Goal: Find specific page/section: Find specific page/section

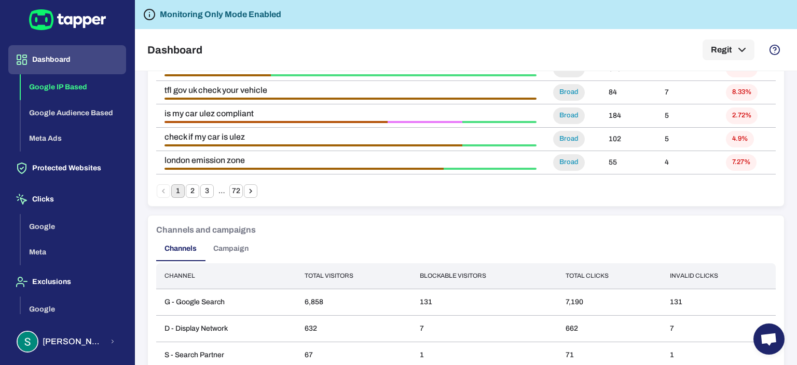
scroll to position [847, 0]
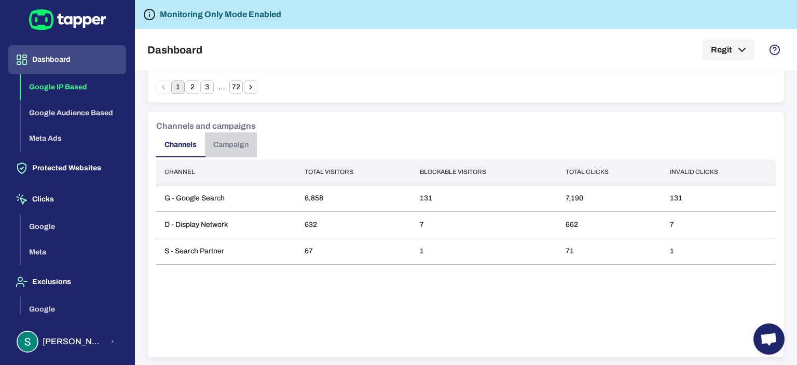
click at [217, 142] on button "Campaign" at bounding box center [231, 144] width 52 height 25
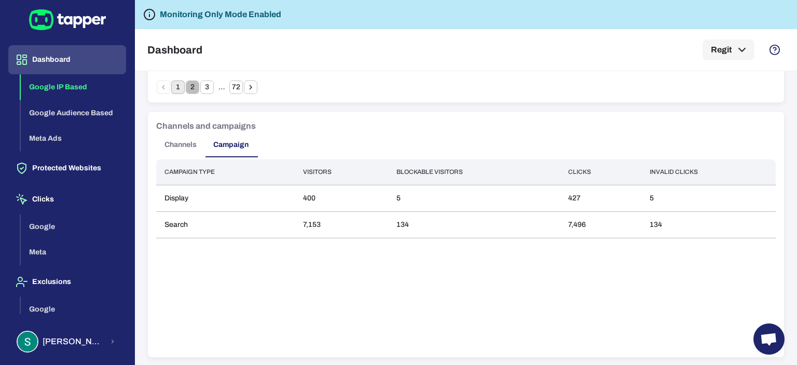
click at [193, 86] on button "2" at bounding box center [192, 86] width 13 height 13
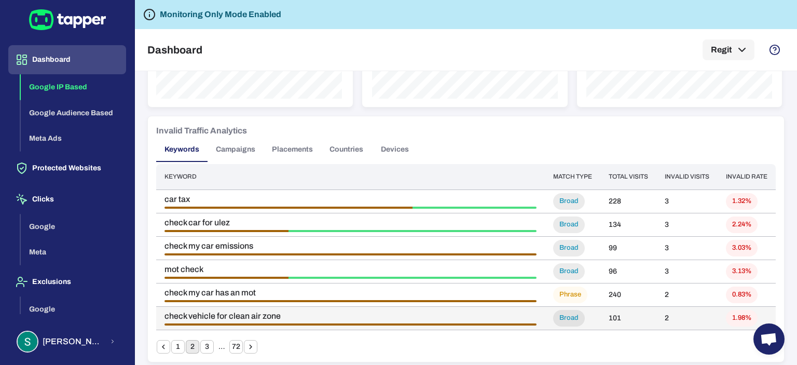
scroll to position [639, 0]
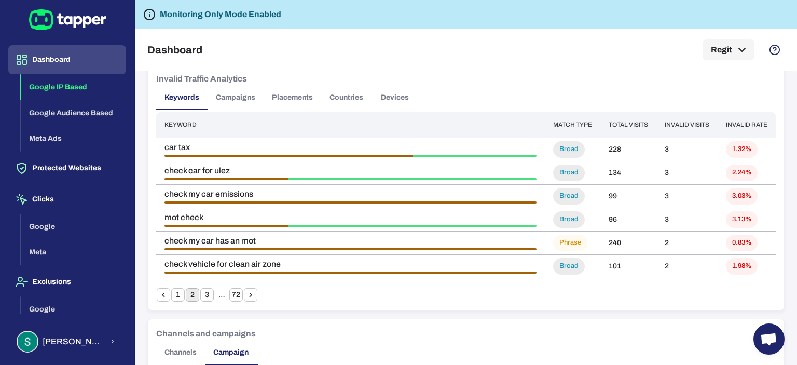
click at [176, 292] on button "1" at bounding box center [177, 294] width 13 height 13
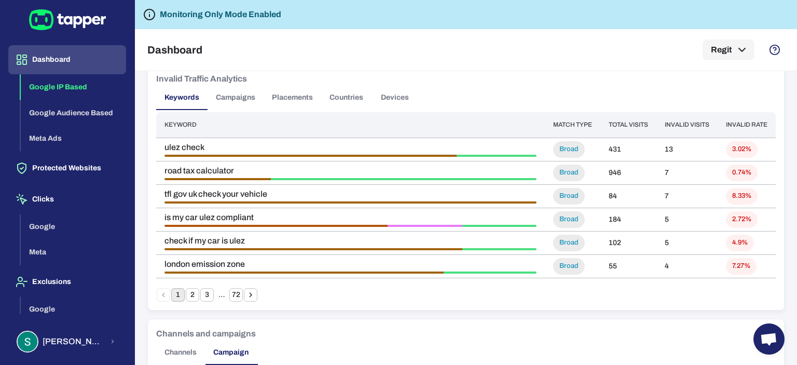
click at [738, 126] on th "Invalid rate" at bounding box center [746, 124] width 58 height 25
click at [251, 290] on icon "Go to next page" at bounding box center [250, 294] width 9 height 9
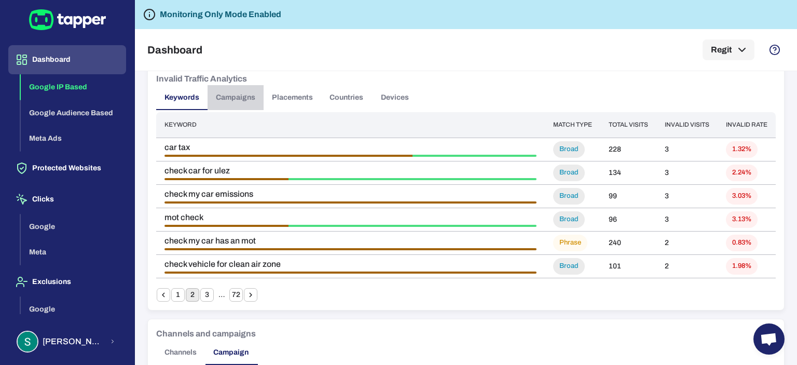
click at [235, 95] on button "Campaigns" at bounding box center [235, 97] width 56 height 25
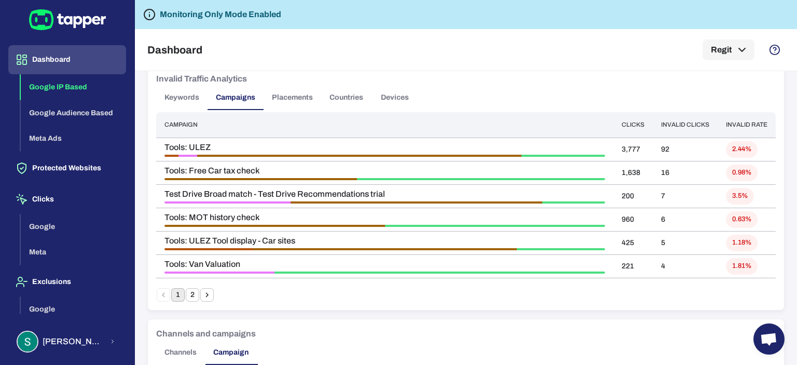
click at [207, 296] on icon "Go to next page" at bounding box center [206, 294] width 9 height 9
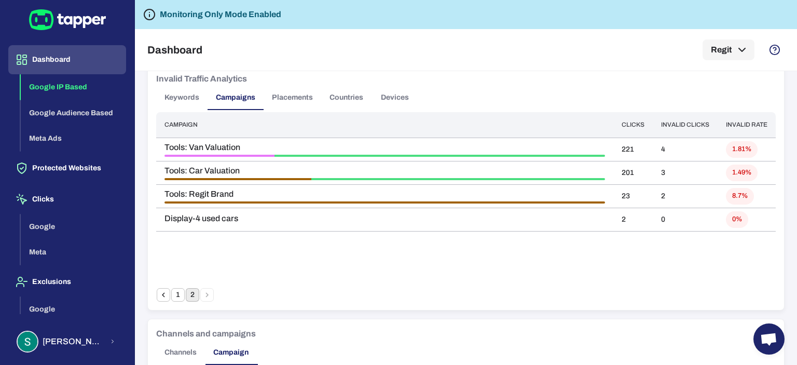
click at [290, 96] on button "Placements" at bounding box center [292, 97] width 58 height 25
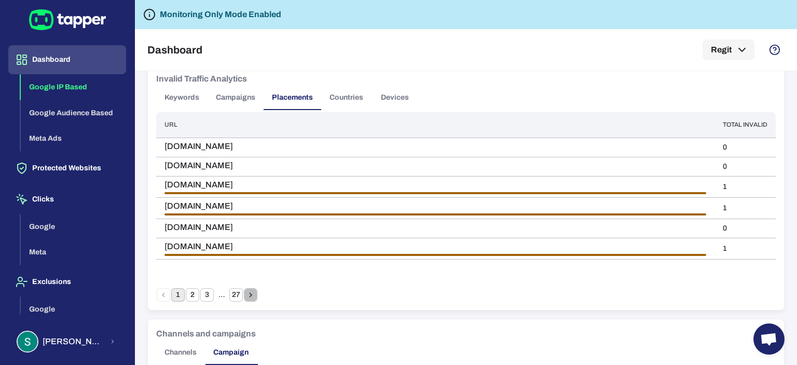
click at [253, 292] on icon "Go to next page" at bounding box center [250, 294] width 9 height 9
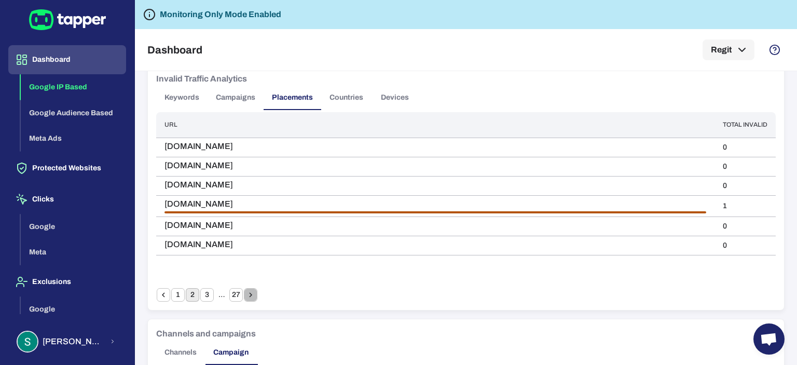
click at [253, 292] on icon "Go to next page" at bounding box center [250, 294] width 9 height 9
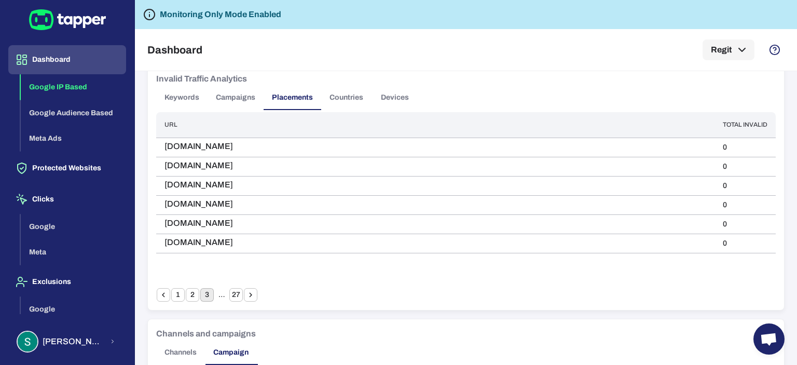
click at [253, 292] on icon "Go to next page" at bounding box center [250, 294] width 9 height 9
click at [355, 96] on button "Countries" at bounding box center [346, 97] width 50 height 25
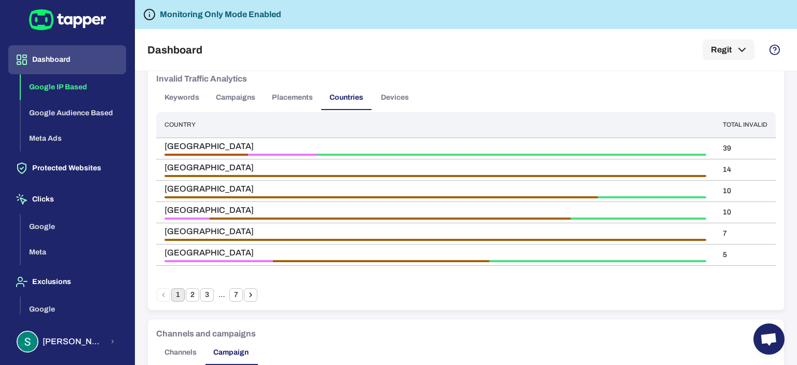
click at [400, 97] on button "Devices" at bounding box center [394, 97] width 47 height 25
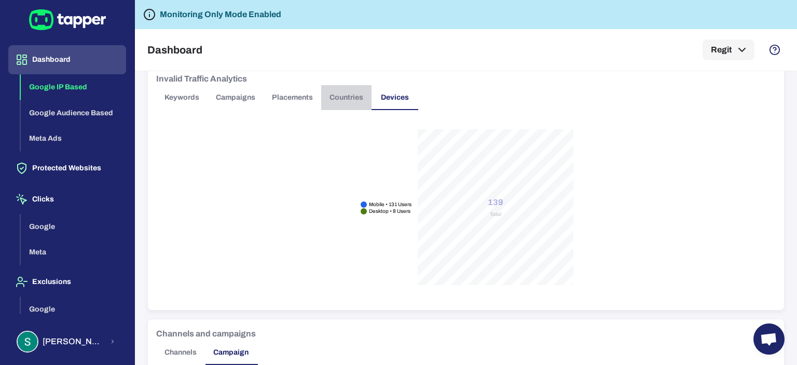
click at [345, 94] on button "Countries" at bounding box center [346, 97] width 50 height 25
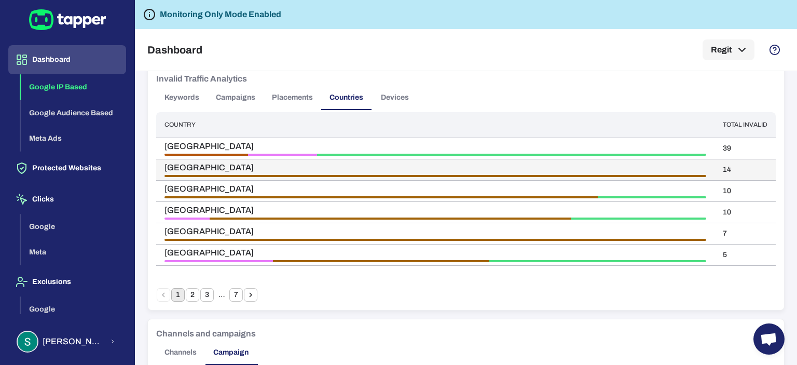
click at [361, 169] on span "[GEOGRAPHIC_DATA]" at bounding box center [435, 167] width 542 height 10
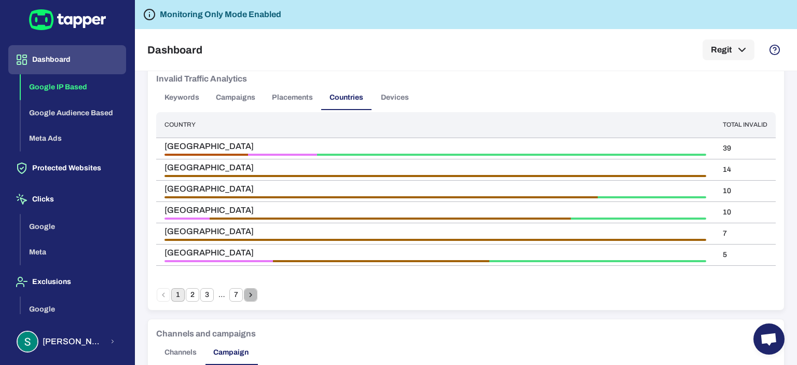
click at [251, 294] on icon "Go to next page" at bounding box center [250, 295] width 3 height 5
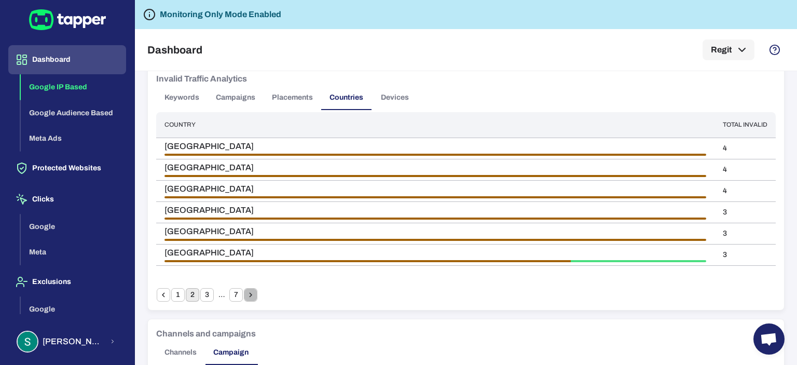
click at [251, 294] on icon "Go to next page" at bounding box center [250, 295] width 3 height 5
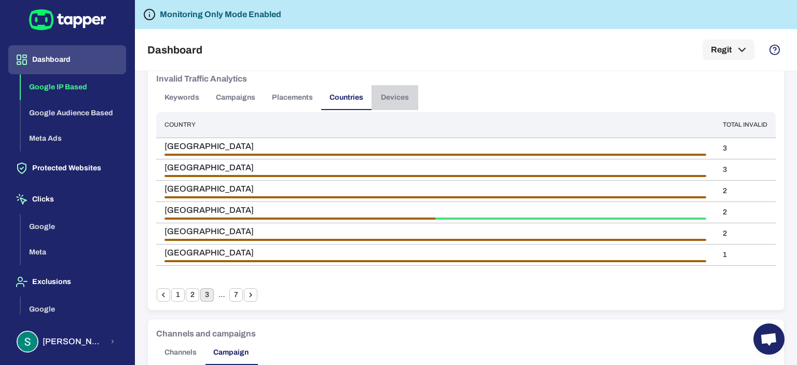
click at [392, 97] on button "Devices" at bounding box center [394, 97] width 47 height 25
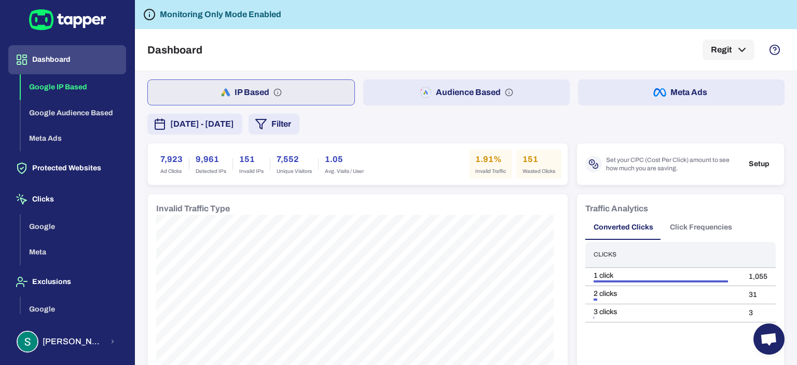
scroll to position [0, 0]
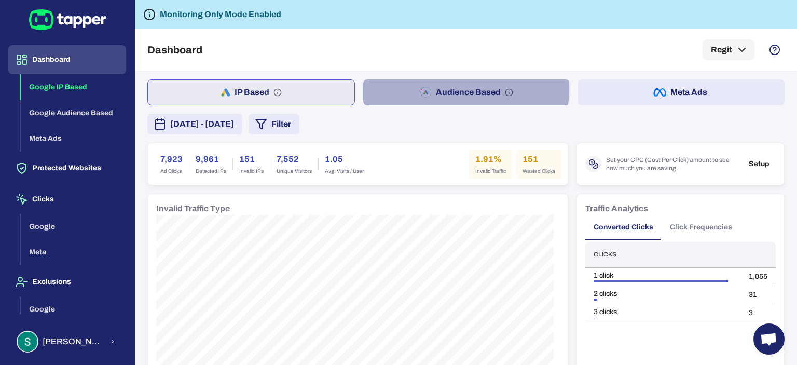
click at [463, 90] on button "Audience Based" at bounding box center [466, 92] width 206 height 26
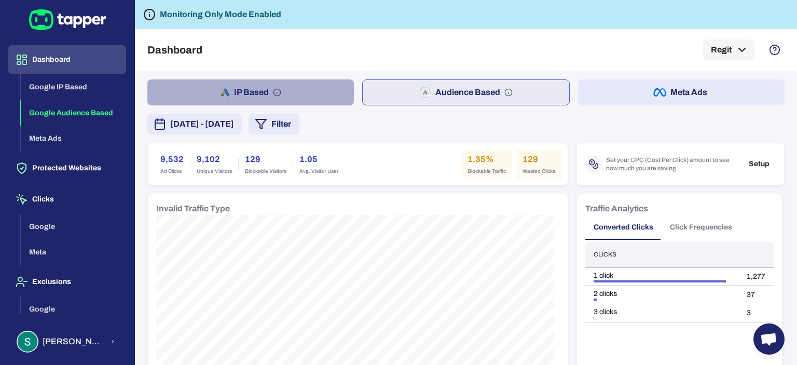
click at [311, 89] on button "IP Based" at bounding box center [250, 92] width 206 height 26
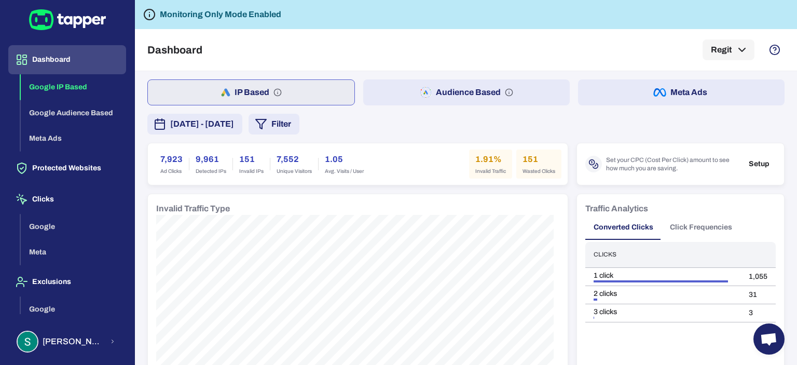
click at [539, 90] on button "Audience Based" at bounding box center [466, 92] width 206 height 26
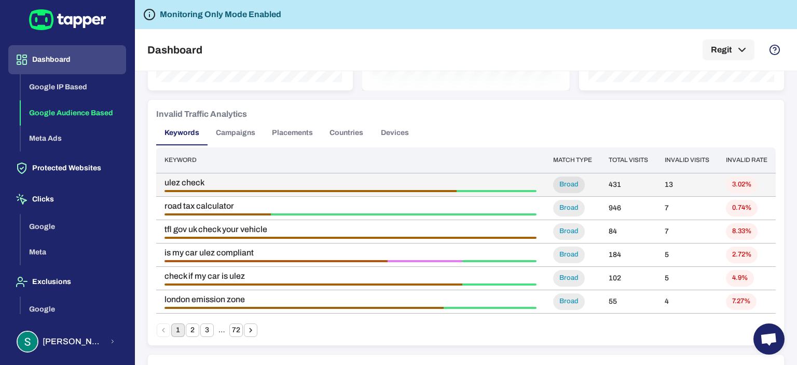
scroll to position [622, 0]
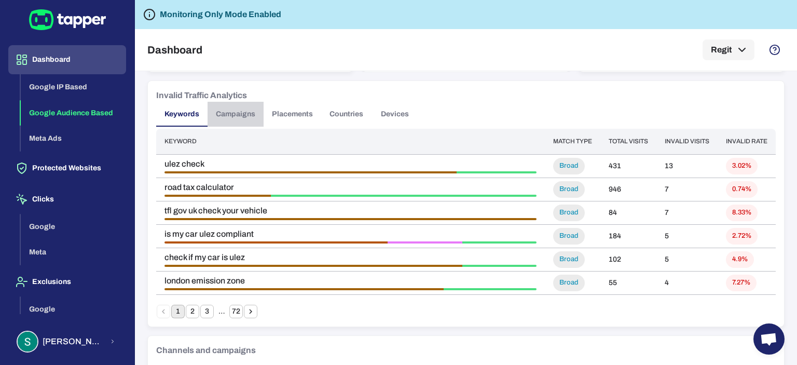
click at [234, 109] on button "Campaigns" at bounding box center [235, 114] width 56 height 25
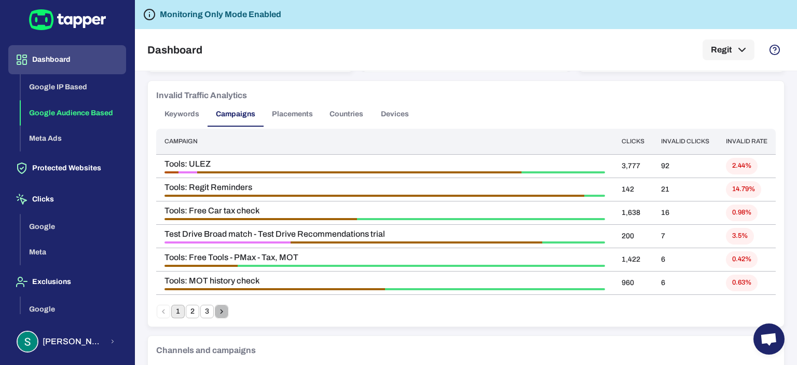
click at [224, 313] on icon "Go to next page" at bounding box center [221, 311] width 9 height 9
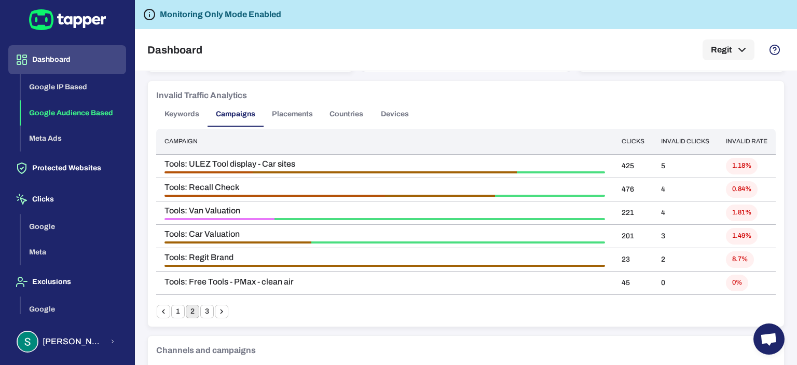
click at [224, 313] on icon "Go to next page" at bounding box center [221, 311] width 9 height 9
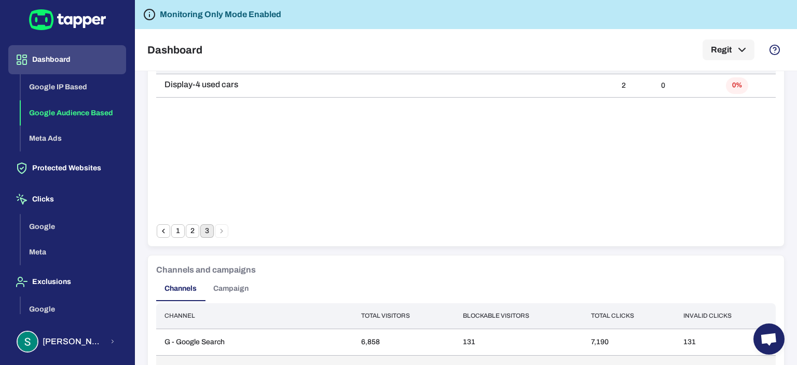
scroll to position [830, 0]
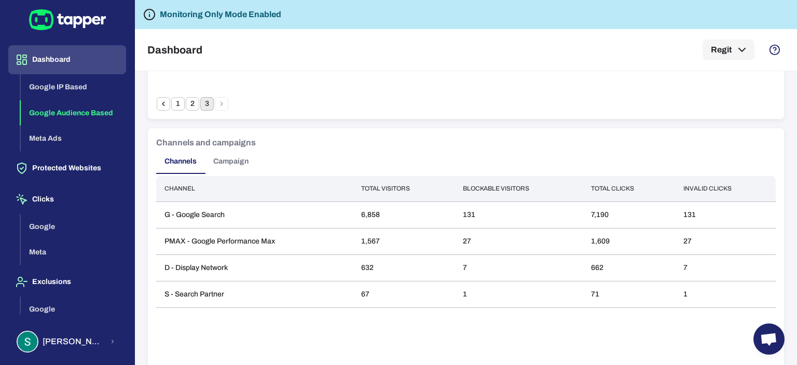
click at [218, 162] on button "Campaign" at bounding box center [231, 161] width 52 height 25
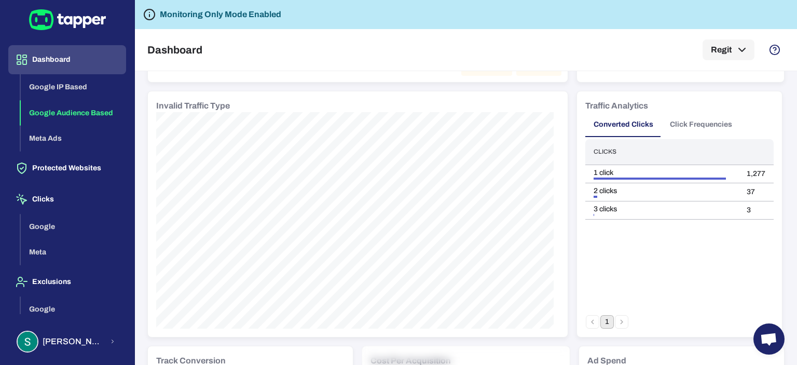
scroll to position [0, 0]
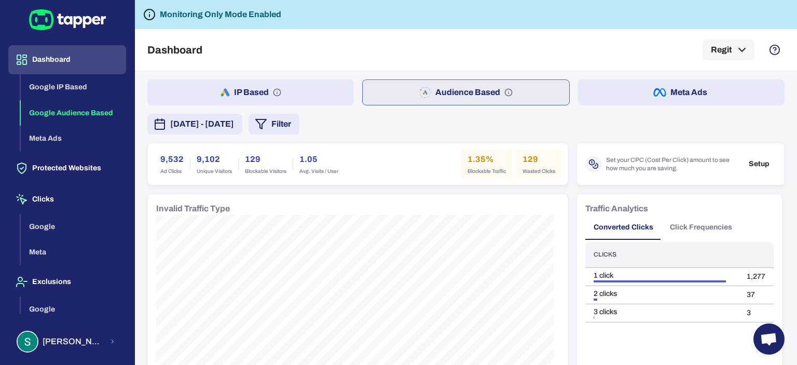
click at [701, 87] on button "Meta Ads" at bounding box center [681, 92] width 206 height 26
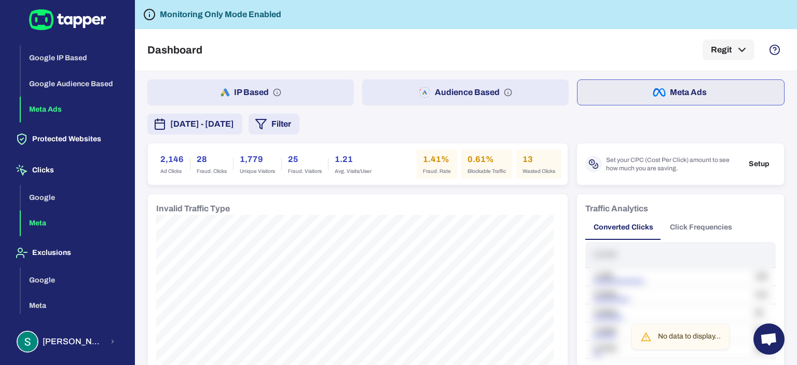
scroll to position [46, 0]
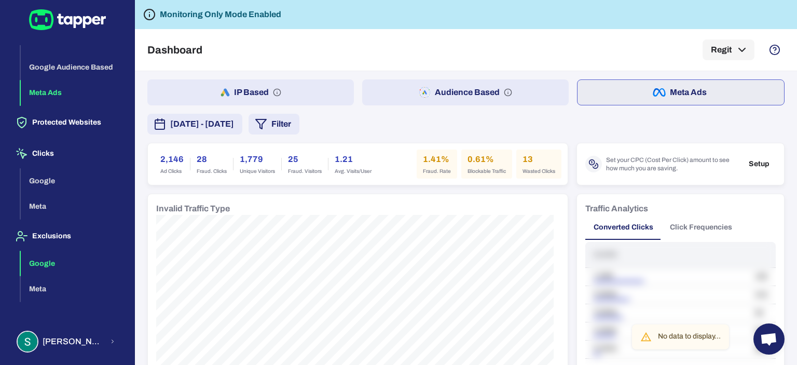
click at [49, 265] on button "Google" at bounding box center [73, 264] width 105 height 26
